Goal: Find specific page/section: Find specific page/section

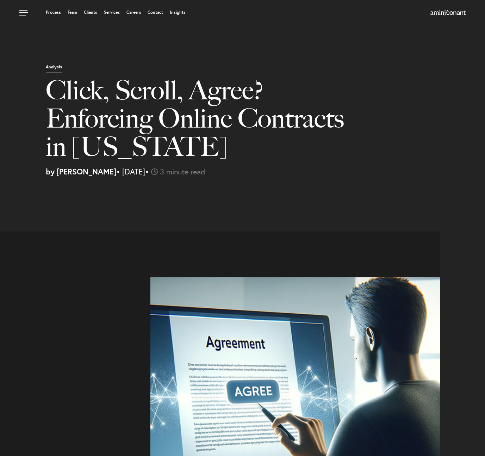
select select "US"
select select "Austin"
select select "Business and Civil Litigation"
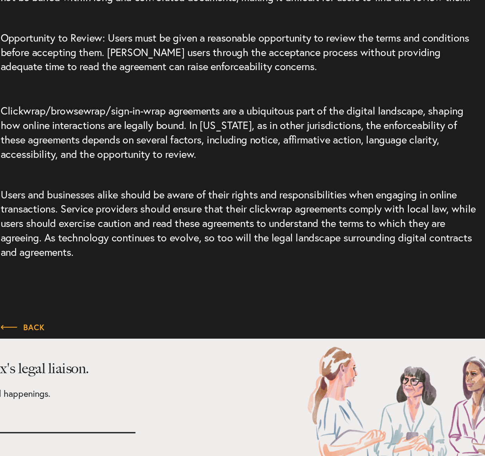
scroll to position [833, 0]
